Goal: Check status: Check status

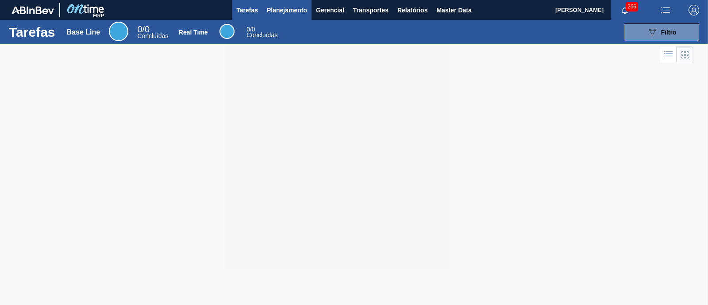
click at [280, 15] on button "Planejamento" at bounding box center [286, 10] width 49 height 20
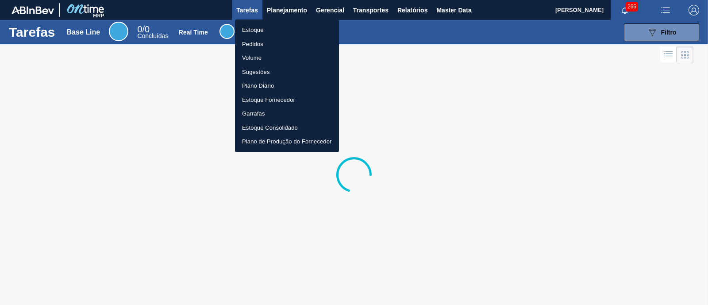
click at [276, 28] on li "Estoque" at bounding box center [287, 30] width 104 height 14
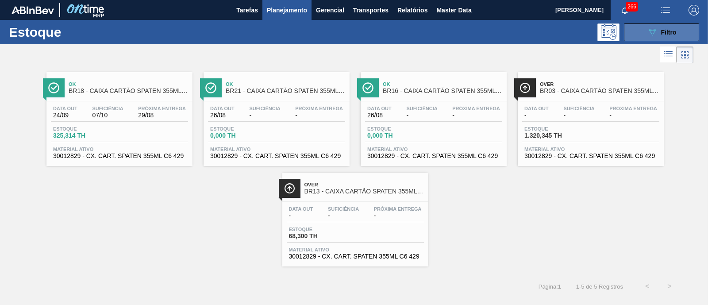
click at [655, 33] on icon "089F7B8B-B2A5-4AFE-B5C0-19BA573D28AC" at bounding box center [652, 32] width 11 height 11
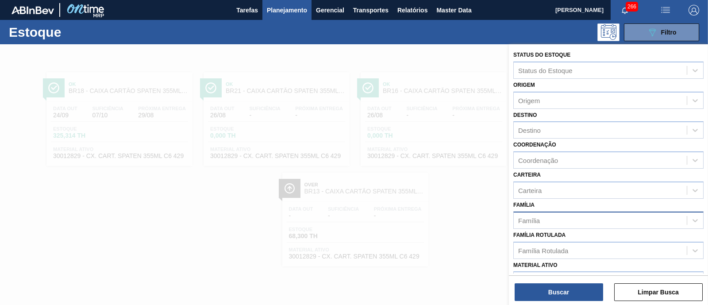
scroll to position [55, 0]
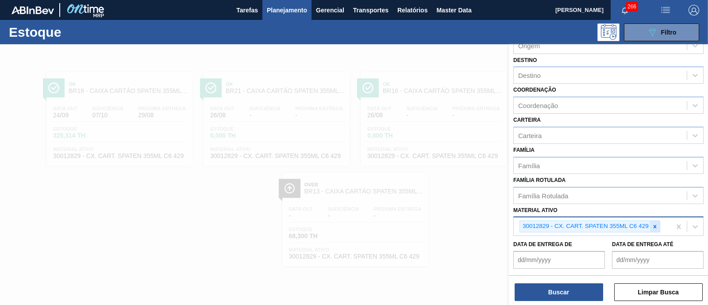
click at [657, 225] on icon at bounding box center [654, 226] width 6 height 6
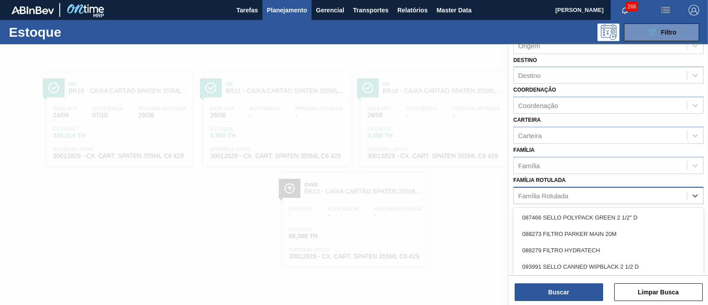
click at [540, 192] on div "Família Rotulada" at bounding box center [543, 196] width 50 height 8
type Rotulada "c"
type Rotulada "sense"
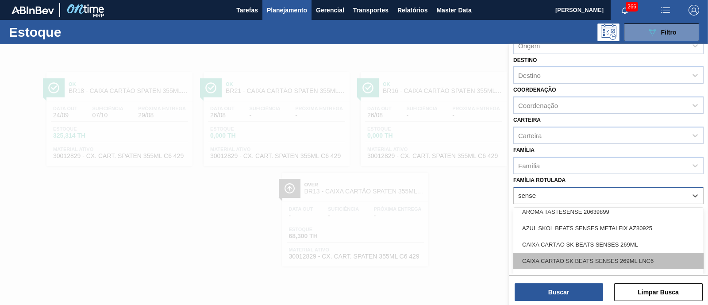
click at [652, 254] on div "CAIXA CARTAO SK BEATS SENSES 269ML LNC6" at bounding box center [608, 261] width 190 height 16
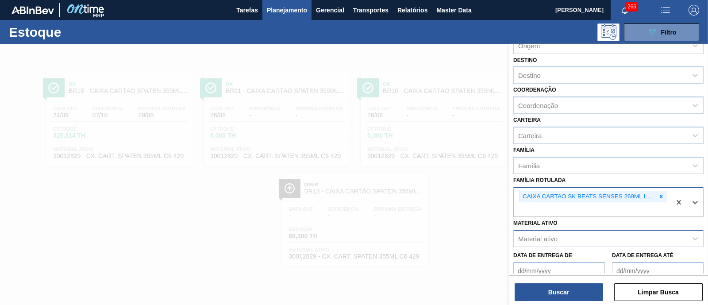
click at [574, 302] on div "Status do Estoque Status do Estoque Origem Origem Destino Destino Coordenação C…" at bounding box center [608, 175] width 199 height 262
click at [575, 295] on button "Buscar" at bounding box center [558, 292] width 88 height 18
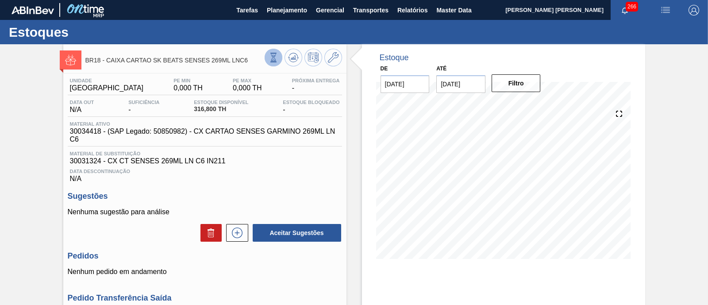
click at [277, 59] on button at bounding box center [273, 58] width 18 height 18
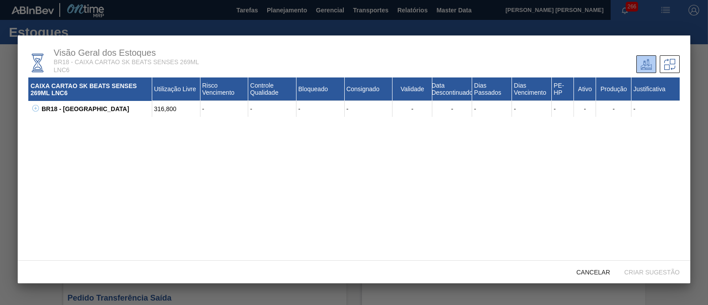
click at [40, 108] on div "BR18 - [GEOGRAPHIC_DATA]" at bounding box center [95, 109] width 113 height 16
click at [38, 109] on icon at bounding box center [35, 108] width 7 height 7
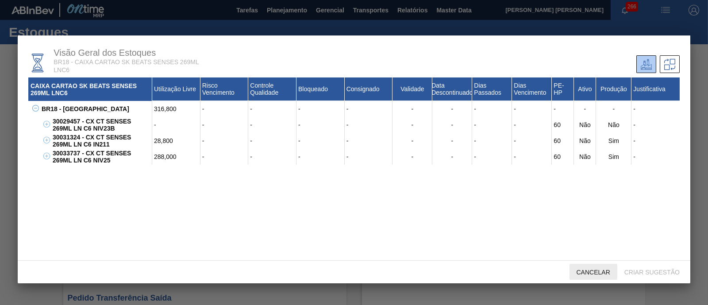
click at [589, 272] on span "Cancelar" at bounding box center [593, 271] width 48 height 7
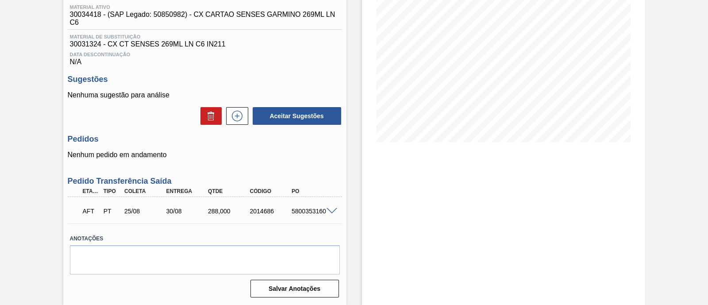
scroll to position [119, 0]
drag, startPoint x: 287, startPoint y: 213, endPoint x: 332, endPoint y: 218, distance: 45.0
click at [332, 218] on div "AFT PT 25/08 30/08 288,000 2014686 5800353160" at bounding box center [205, 210] width 274 height 22
copy div "5800353160"
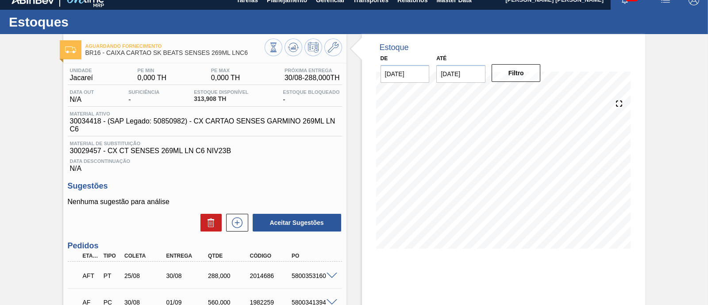
scroll to position [121, 0]
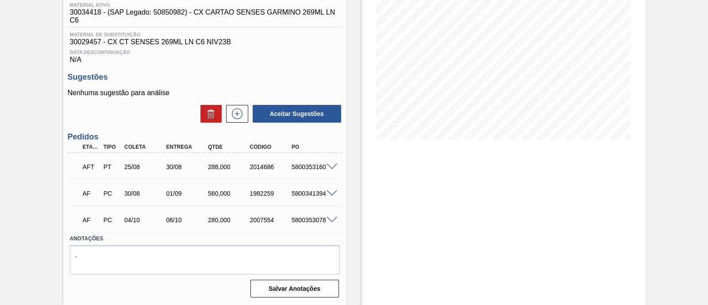
click at [330, 194] on span at bounding box center [331, 193] width 11 height 7
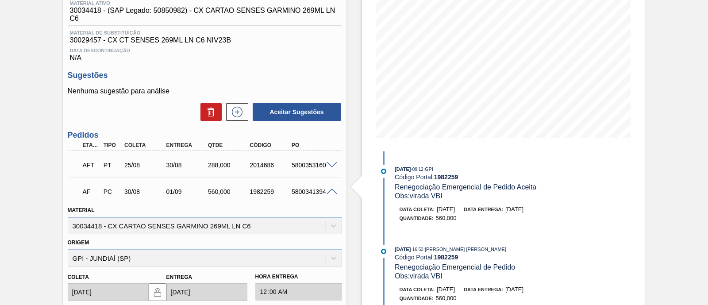
click at [328, 192] on span at bounding box center [331, 191] width 11 height 7
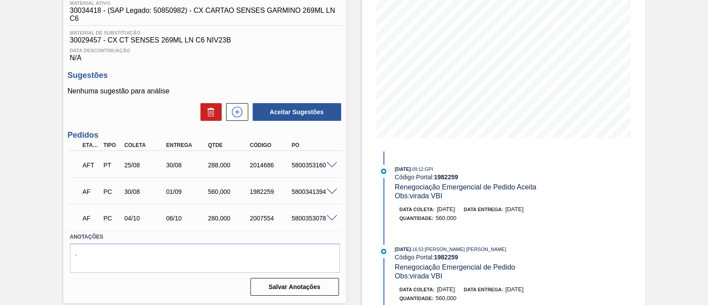
click at [329, 169] on span at bounding box center [331, 165] width 11 height 7
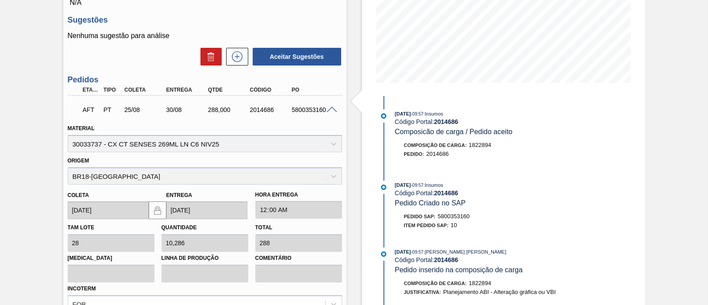
scroll to position [231, 0]
